Goal: Transaction & Acquisition: Download file/media

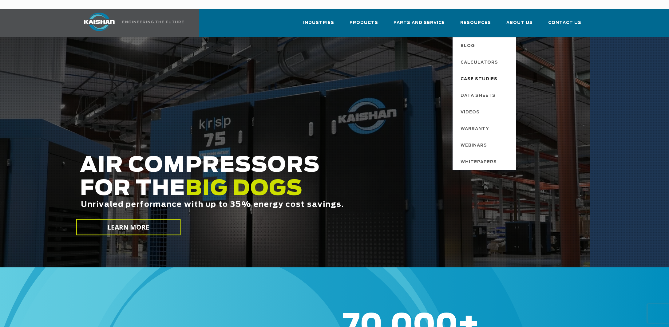
click at [482, 74] on span "Case Studies" at bounding box center [479, 79] width 37 height 10
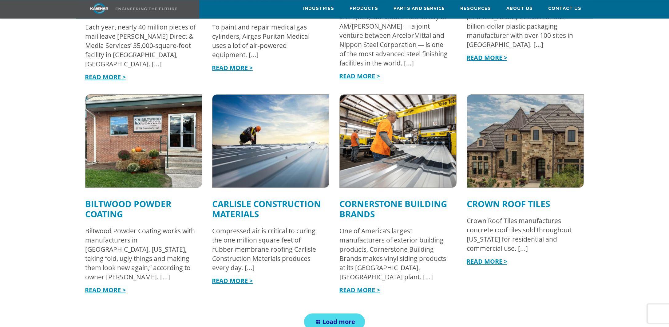
scroll to position [647, 0]
click at [364, 198] on link "Cornerstone Building Brands" at bounding box center [394, 209] width 108 height 22
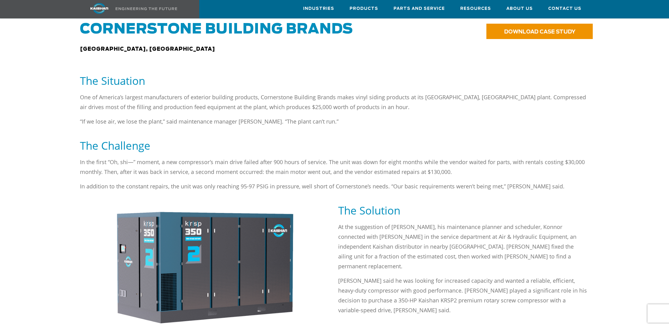
scroll to position [259, 0]
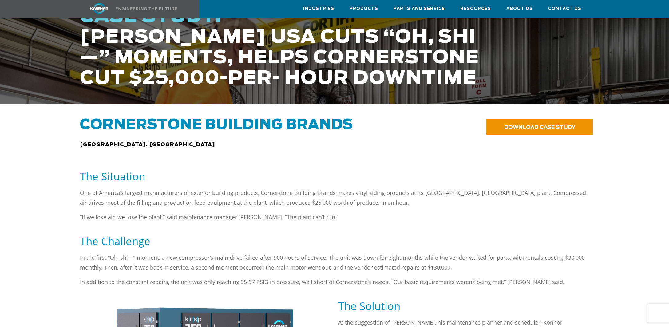
click at [520, 139] on div "DOWNLOAD CASE STUDY" at bounding box center [507, 134] width 172 height 35
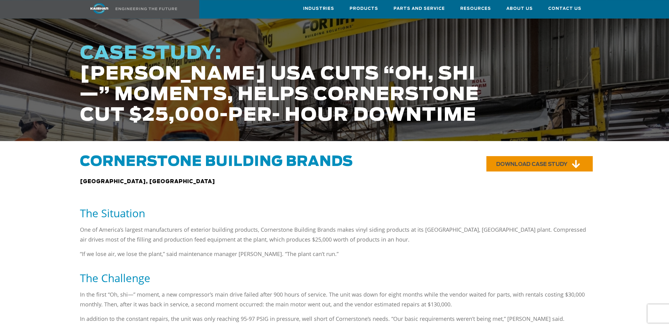
scroll to position [0, 0]
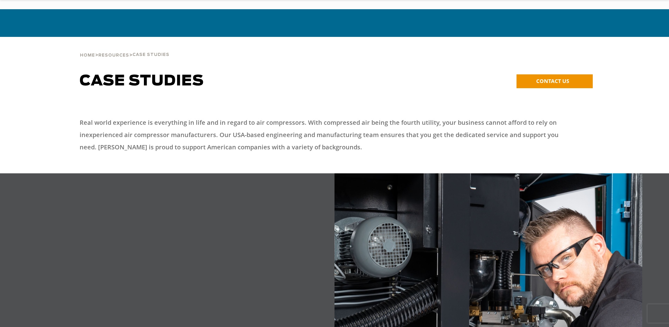
scroll to position [647, 0]
